Goal: Task Accomplishment & Management: Use online tool/utility

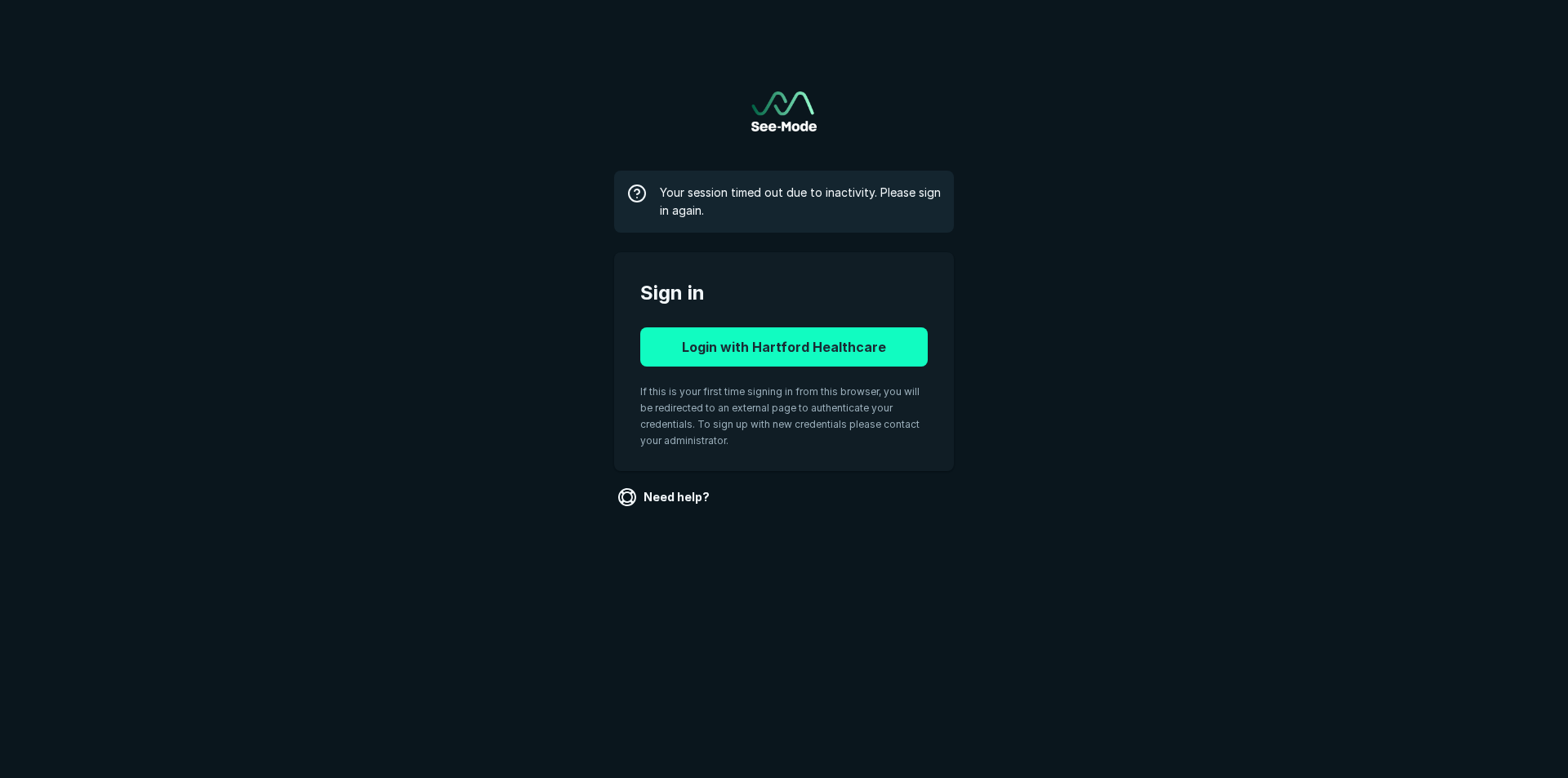
click at [787, 335] on button "Login with Hartford Healthcare" at bounding box center [784, 347] width 287 height 39
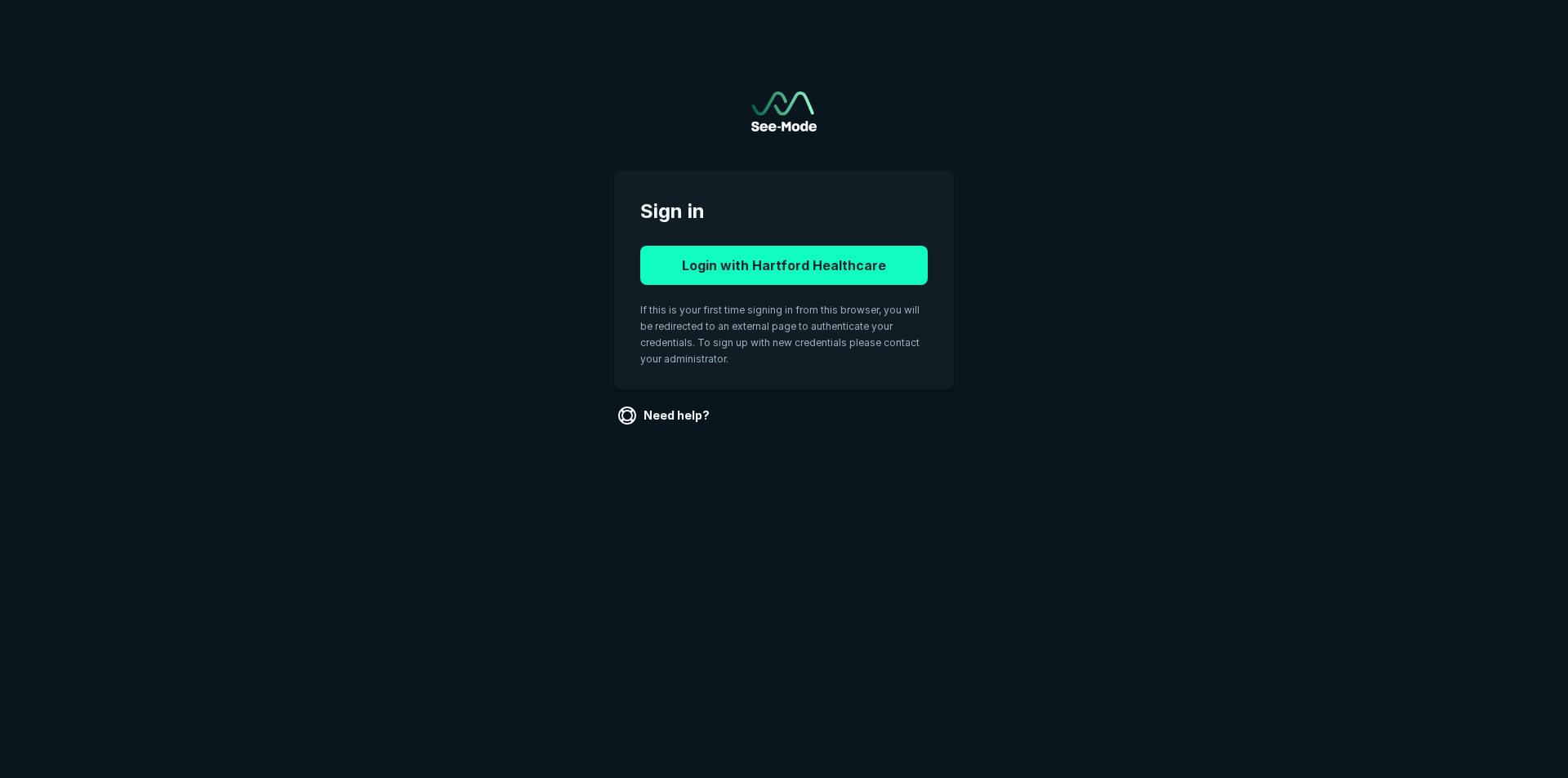
click at [773, 271] on button "Login with Hartford Healthcare" at bounding box center [784, 265] width 287 height 39
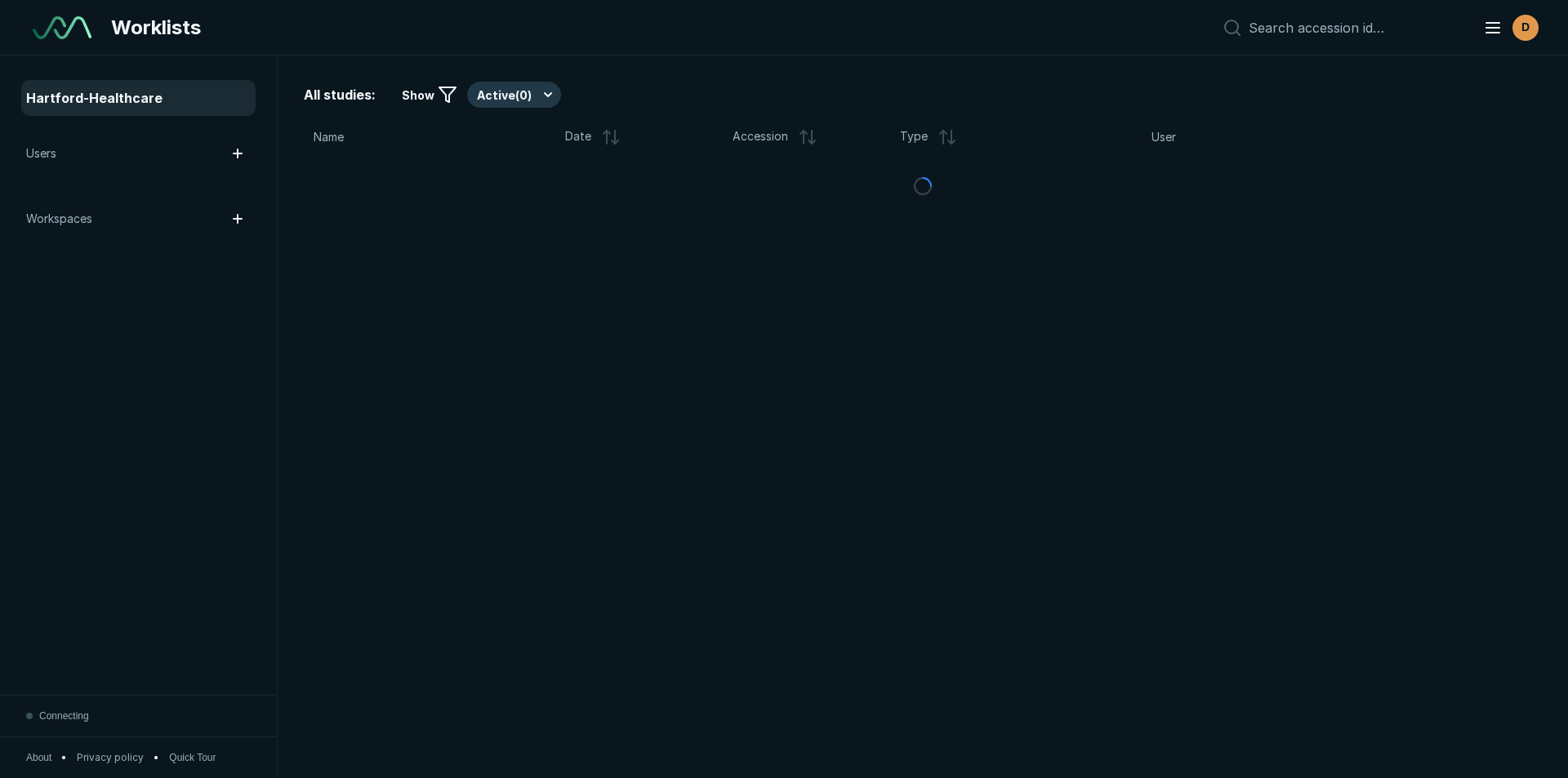
scroll to position [5314, 9154]
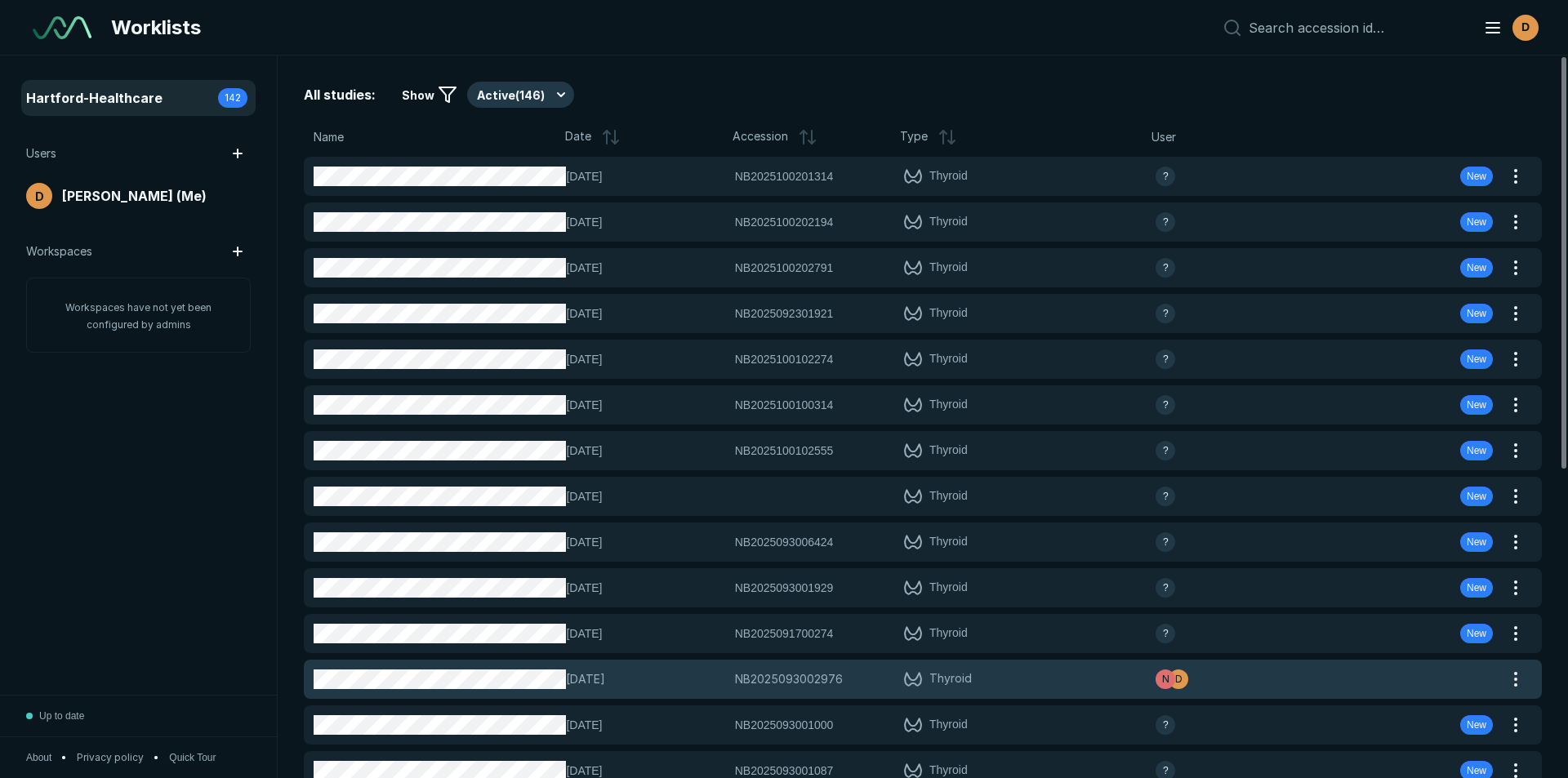
click at [954, 682] on span "Thyroid" at bounding box center [950, 679] width 43 height 20
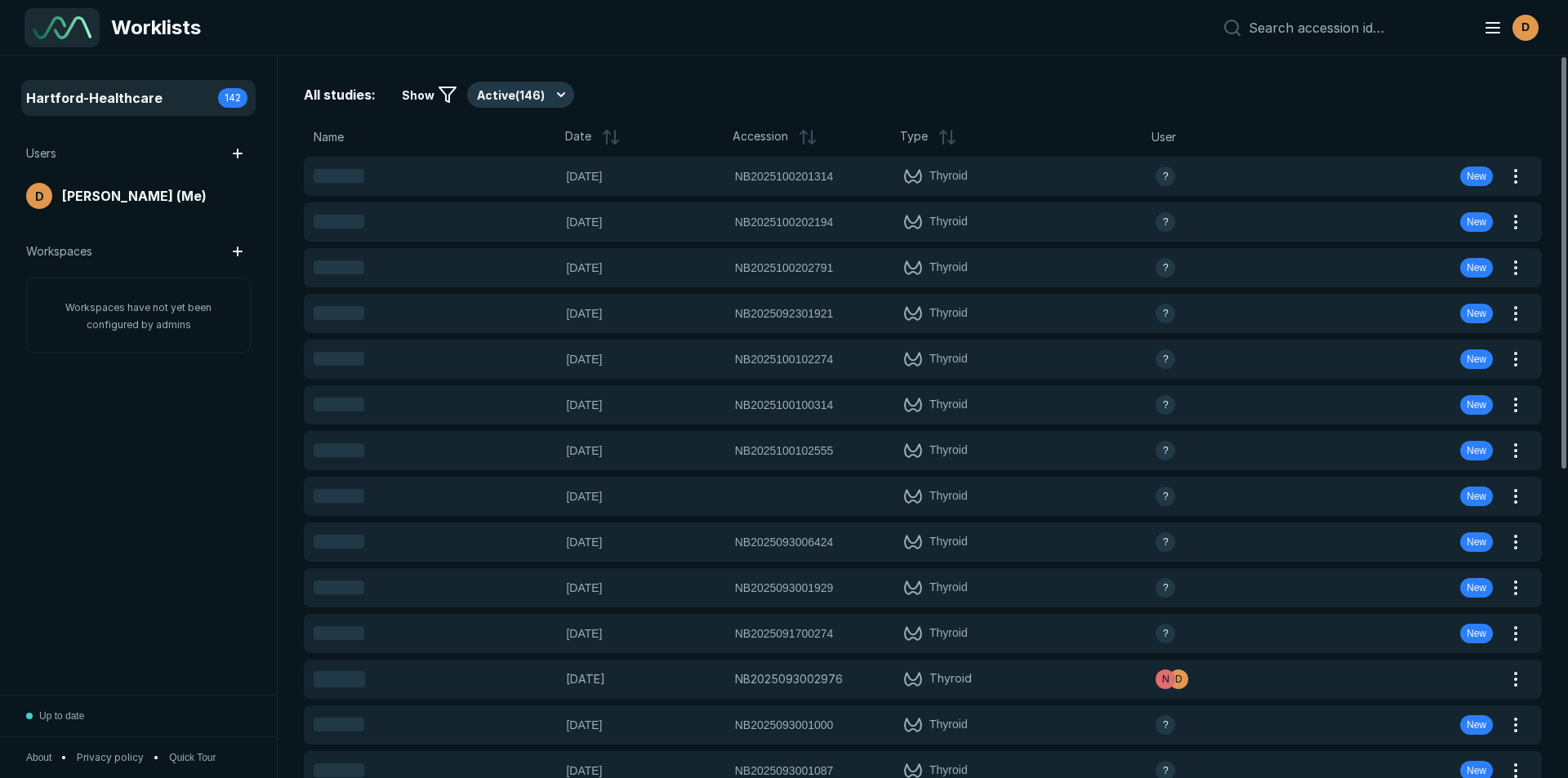
scroll to position [5314, 9154]
